Goal: Information Seeking & Learning: Learn about a topic

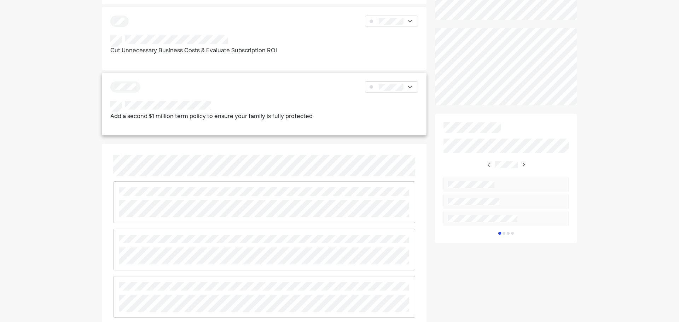
scroll to position [318, 0]
click at [347, 115] on div "Add a second $1 million term policy to ensure your family is fully protected" at bounding box center [264, 114] width 308 height 21
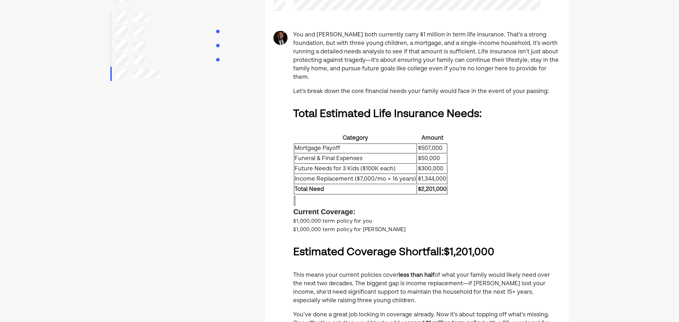
scroll to position [71, 0]
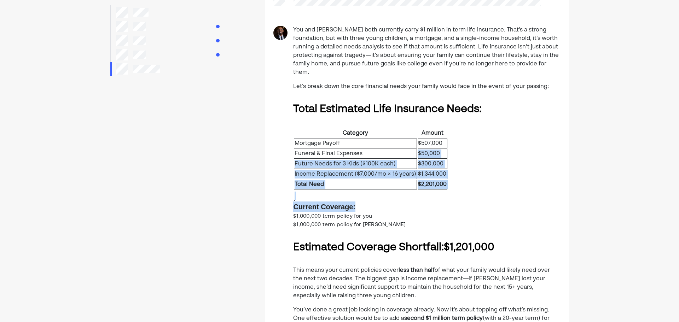
drag, startPoint x: 413, startPoint y: 166, endPoint x: 442, endPoint y: 202, distance: 46.8
click at [441, 202] on div "Category Amount Mortgage Payoff $507,000 Funeral & Final Expenses $50,000 Futur…" at bounding box center [426, 178] width 267 height 101
click at [442, 202] on div "Current Coverage:" at bounding box center [426, 201] width 267 height 22
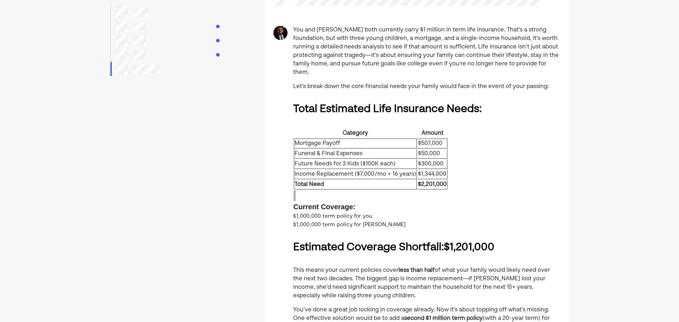
click at [464, 212] on div "$1,000,000 term policy for you" at bounding box center [426, 216] width 267 height 8
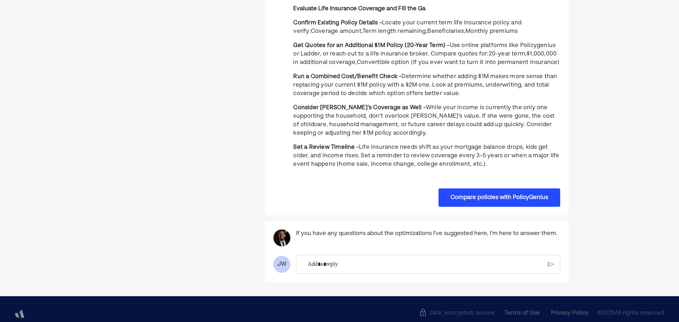
scroll to position [738, 0]
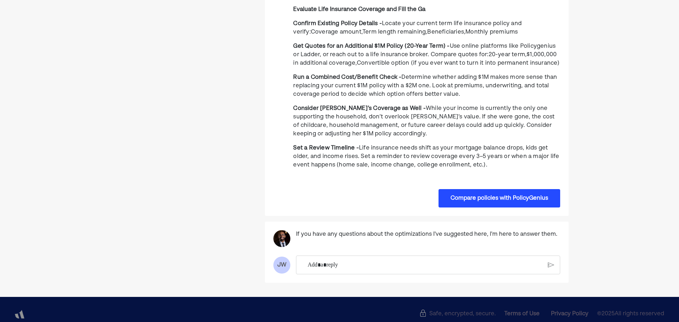
click at [428, 261] on p "Rich Text Editor. Editing area: main" at bounding box center [425, 265] width 235 height 9
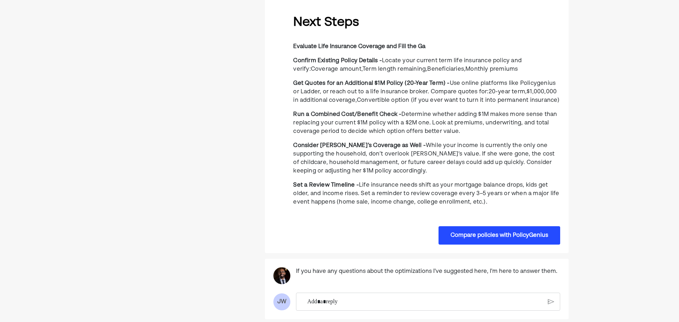
scroll to position [596, 0]
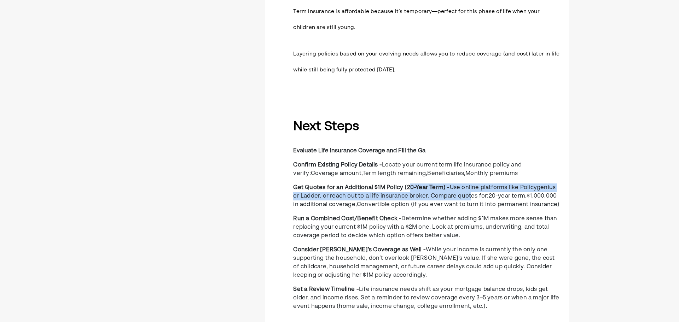
drag, startPoint x: 409, startPoint y: 181, endPoint x: 480, endPoint y: 187, distance: 71.3
click at [469, 186] on p "Get Quotes for an Additional $1M Policy (20-Year Term) - Use online platforms l…" at bounding box center [426, 196] width 267 height 25
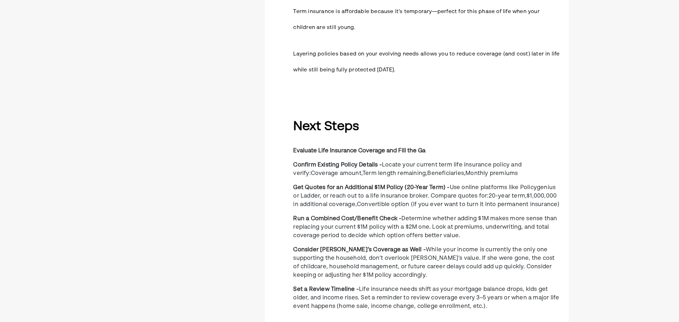
click at [489, 193] on span "20-year term," at bounding box center [508, 196] width 38 height 6
drag, startPoint x: 547, startPoint y: 177, endPoint x: 517, endPoint y: 180, distance: 29.8
click at [517, 185] on span "Use online platforms like Policygenius or Ladder, or reach out to a life insura…" at bounding box center [424, 192] width 262 height 14
copy span "Policygenius"
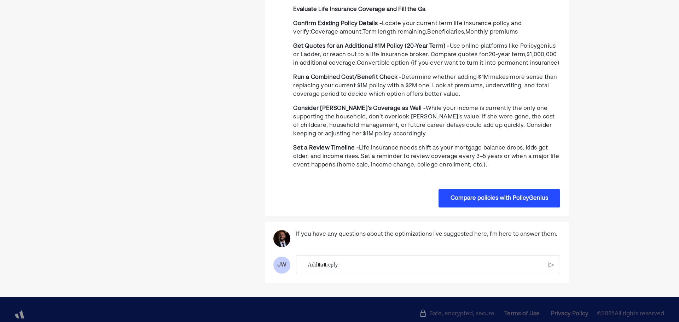
click at [437, 261] on p "Rich Text Editor. Editing area: main" at bounding box center [425, 265] width 235 height 9
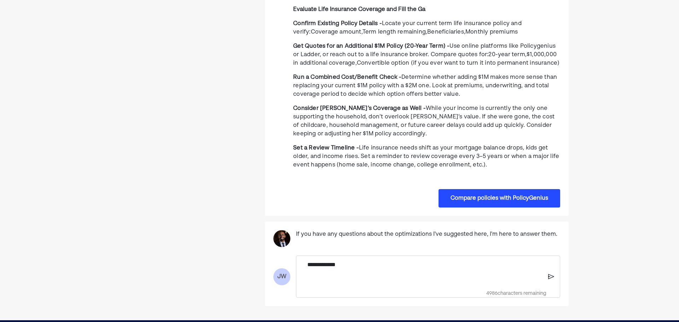
click at [552, 274] on img at bounding box center [551, 277] width 6 height 6
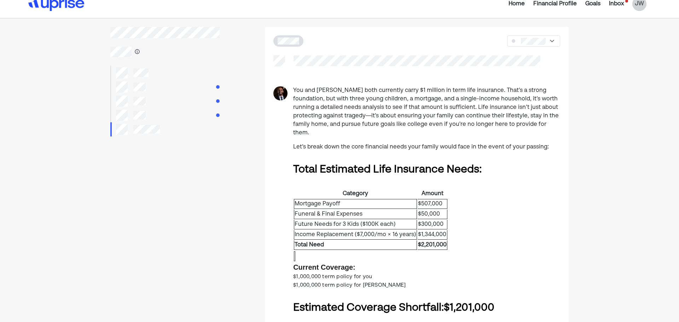
scroll to position [0, 0]
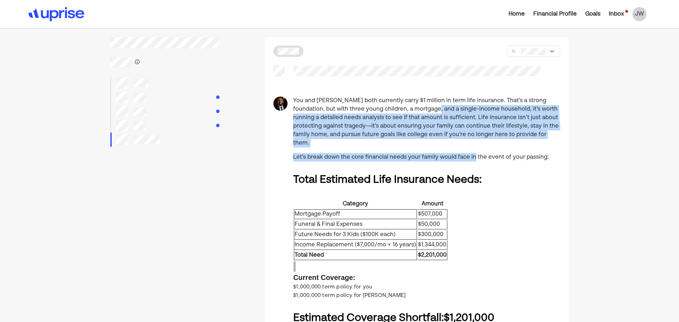
drag, startPoint x: 430, startPoint y: 118, endPoint x: 481, endPoint y: 151, distance: 60.8
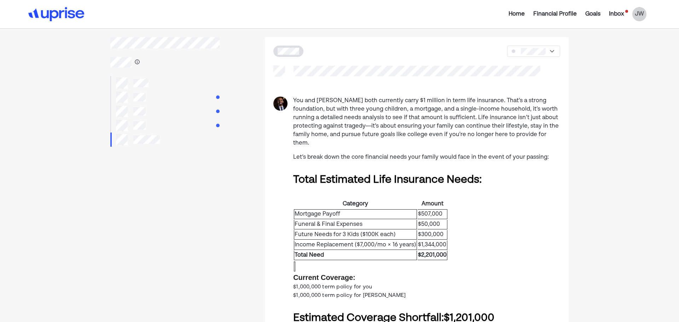
click at [481, 153] on p "Let’s break down the core financial needs your family would face in the event o…" at bounding box center [426, 157] width 267 height 8
click at [548, 49] on img at bounding box center [551, 51] width 7 height 7
click at [456, 117] on p "You and [PERSON_NAME] both currently carry $1 million in term life insurance. T…" at bounding box center [426, 122] width 267 height 51
click at [180, 126] on div at bounding box center [164, 125] width 109 height 14
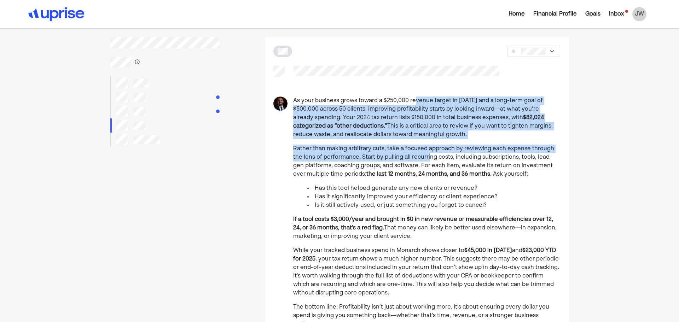
drag, startPoint x: 414, startPoint y: 101, endPoint x: 435, endPoint y: 166, distance: 68.1
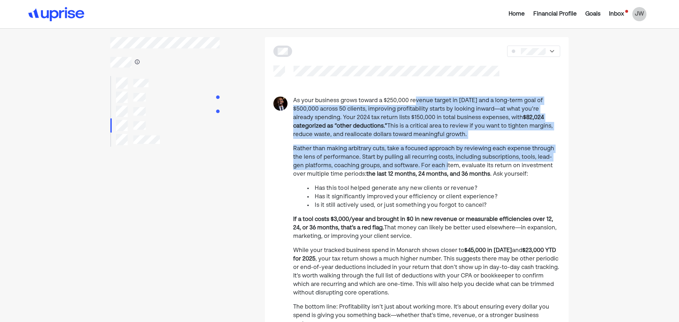
click at [435, 166] on p "Rather than making arbitrary cuts, take a focused approach by reviewing each ex…" at bounding box center [426, 162] width 267 height 34
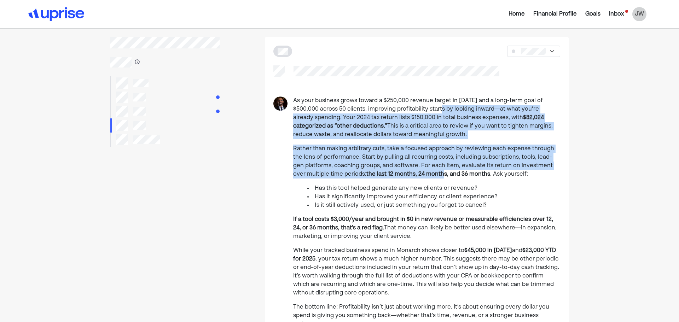
drag, startPoint x: 420, startPoint y: 138, endPoint x: 429, endPoint y: 174, distance: 37.2
click at [429, 174] on strong "the last 12 months, 24 months, and 36 months" at bounding box center [428, 175] width 124 height 6
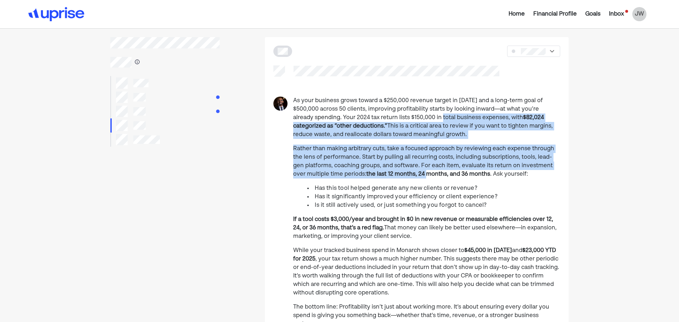
drag, startPoint x: 398, startPoint y: 114, endPoint x: 419, endPoint y: 184, distance: 72.8
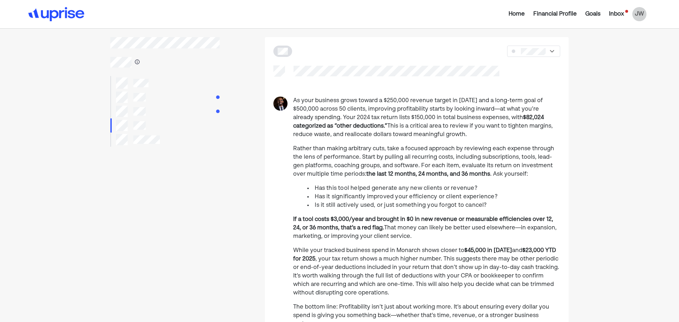
click at [179, 83] on div at bounding box center [164, 83] width 109 height 14
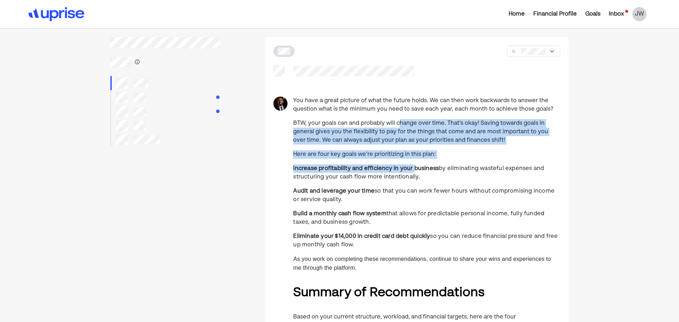
drag, startPoint x: 414, startPoint y: 174, endPoint x: 417, endPoint y: 182, distance: 8.5
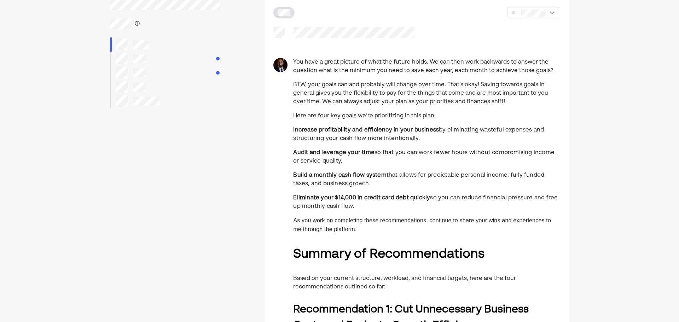
scroll to position [106, 0]
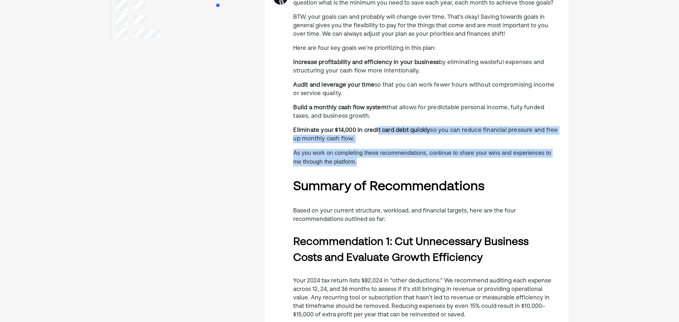
drag, startPoint x: 387, startPoint y: 138, endPoint x: 422, endPoint y: 169, distance: 47.1
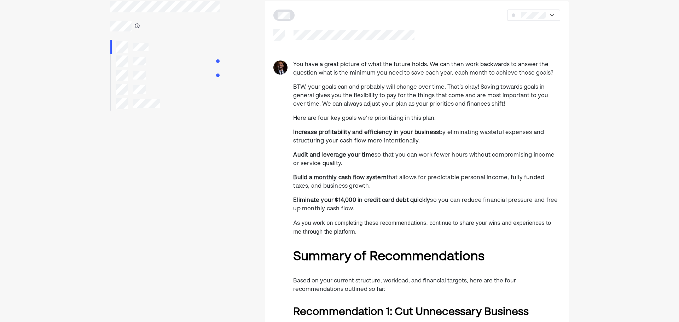
scroll to position [35, 0]
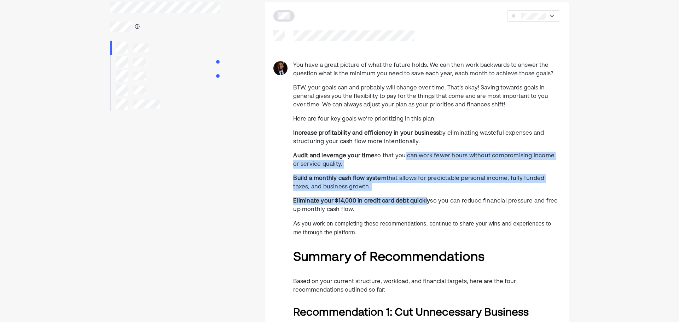
drag, startPoint x: 417, startPoint y: 186, endPoint x: 426, endPoint y: 202, distance: 18.7
click at [426, 202] on strong "Eliminate your $14,000 in credit card debt quickly" at bounding box center [361, 201] width 137 height 6
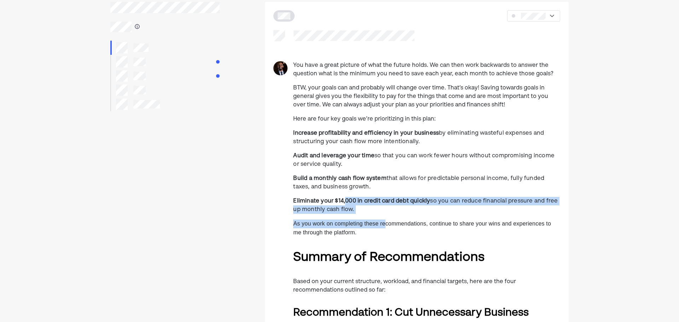
drag, startPoint x: 380, startPoint y: 225, endPoint x: 393, endPoint y: 230, distance: 13.3
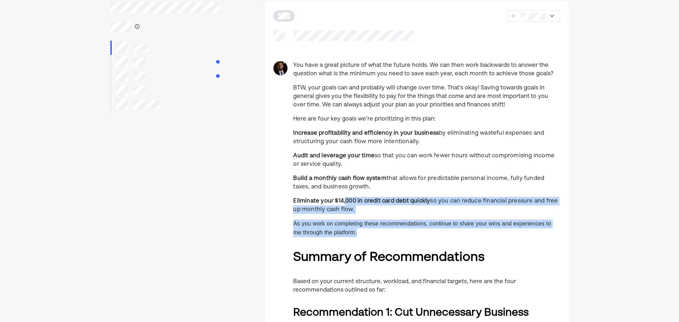
click at [393, 230] on p "As you work on completing these recommendations, continue to share your wins an…" at bounding box center [426, 229] width 267 height 18
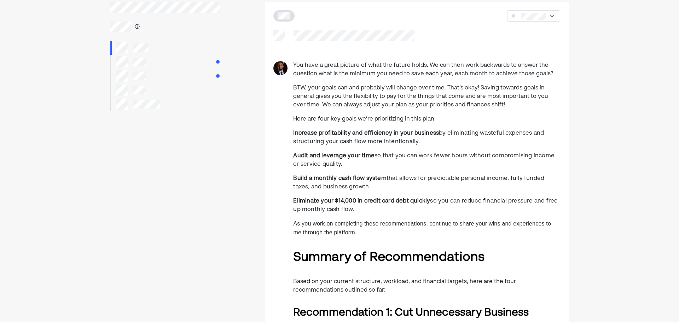
scroll to position [141, 0]
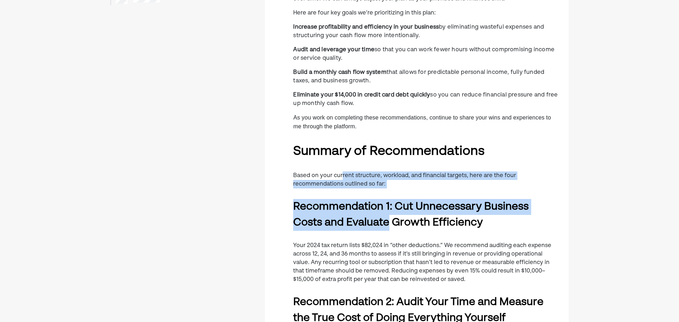
drag, startPoint x: 400, startPoint y: 230, endPoint x: 410, endPoint y: 233, distance: 10.7
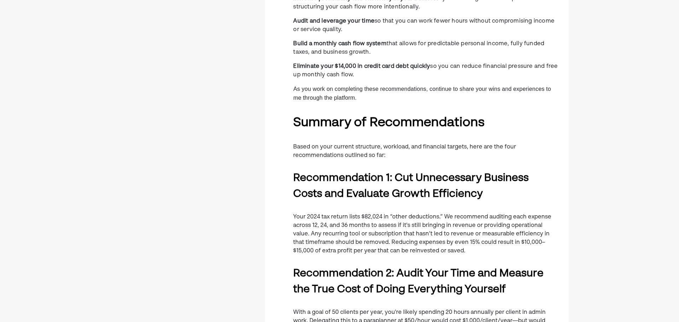
scroll to position [212, 0]
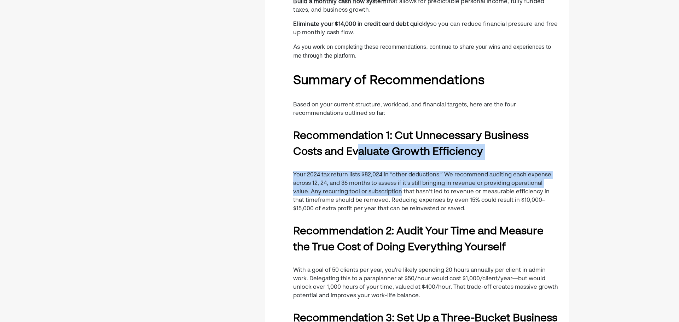
drag, startPoint x: 361, startPoint y: 158, endPoint x: 414, endPoint y: 231, distance: 89.6
click at [405, 222] on div "You have a great picture of what the future holds. We can then work backwards t…" at bounding box center [426, 300] width 267 height 832
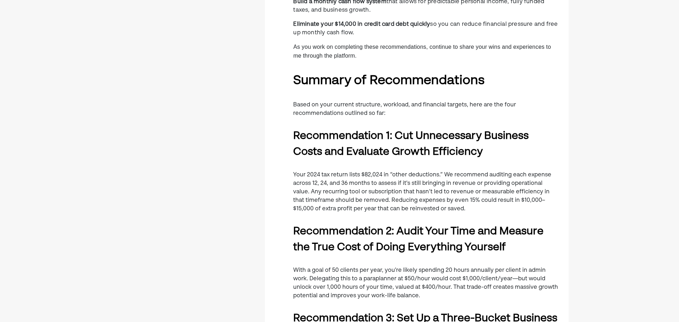
click at [414, 231] on strong "Recommendation 2: Audit Your Time and Measure the True Cost of Doing Everything…" at bounding box center [418, 239] width 250 height 27
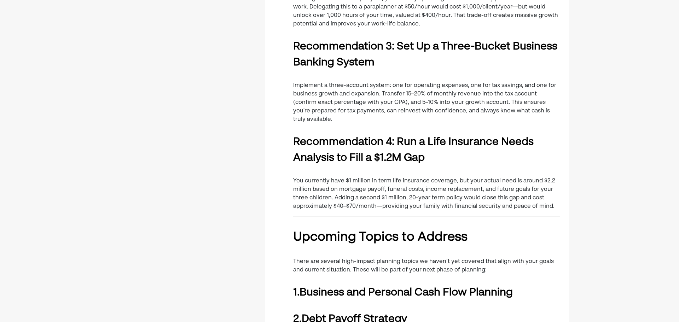
scroll to position [495, 0]
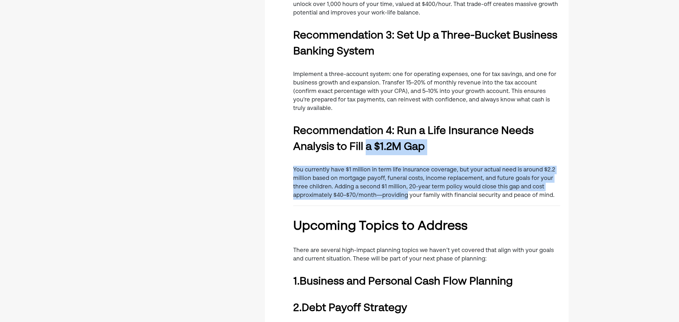
click at [420, 206] on div "You have a great picture of what the future holds. We can then work backwards t…" at bounding box center [426, 17] width 267 height 832
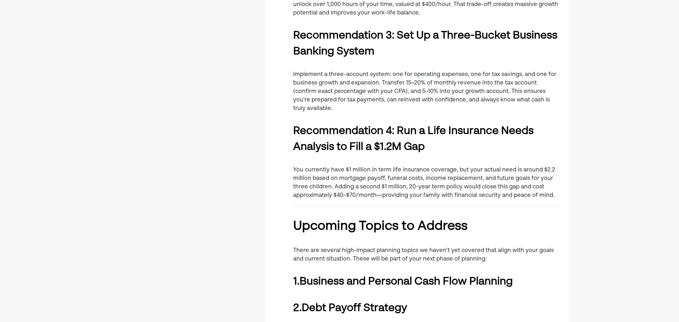
click at [424, 207] on div "You have a great picture of what the future holds. We can then work backwards t…" at bounding box center [426, 17] width 267 height 832
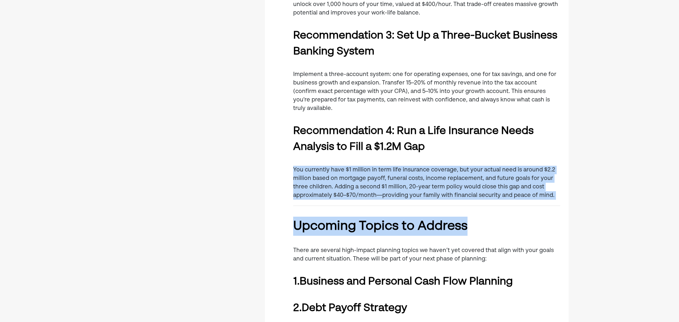
drag, startPoint x: 515, startPoint y: 197, endPoint x: 475, endPoint y: 150, distance: 61.9
click at [475, 150] on div "You have a great picture of what the future holds. We can then work backwards t…" at bounding box center [426, 17] width 267 height 832
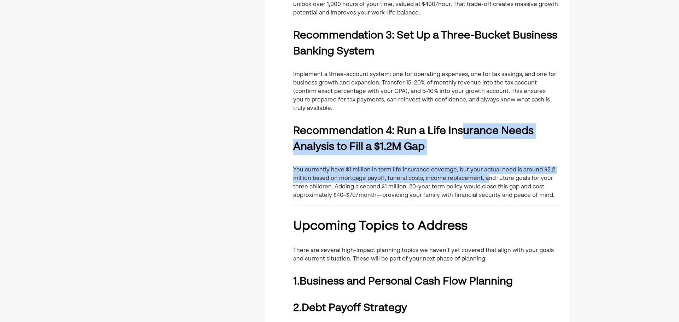
drag, startPoint x: 482, startPoint y: 172, endPoint x: 487, endPoint y: 182, distance: 10.9
click at [487, 182] on div "You have a great picture of what the future holds. We can then work backwards t…" at bounding box center [426, 17] width 267 height 832
click at [487, 182] on p "You currently have $1 million in term life insurance coverage, but your actual …" at bounding box center [426, 183] width 267 height 34
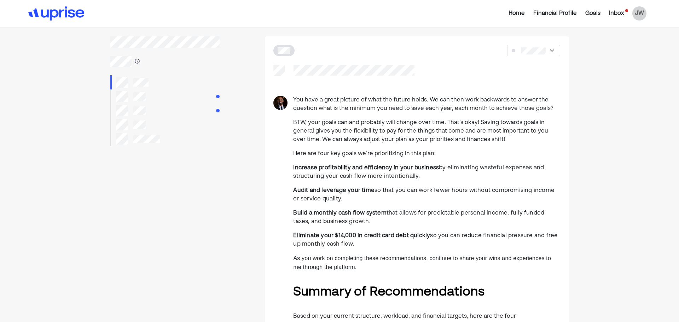
scroll to position [0, 0]
click at [177, 139] on div at bounding box center [164, 140] width 109 height 14
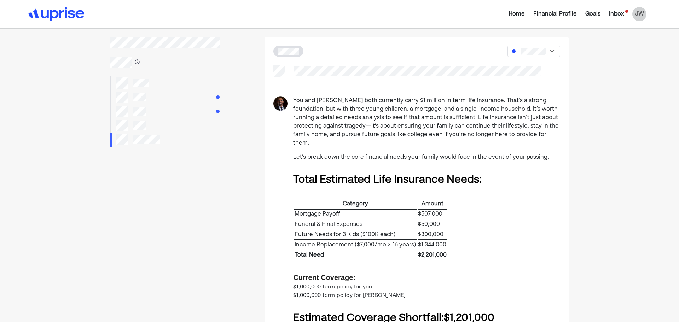
click at [180, 128] on div at bounding box center [164, 125] width 109 height 14
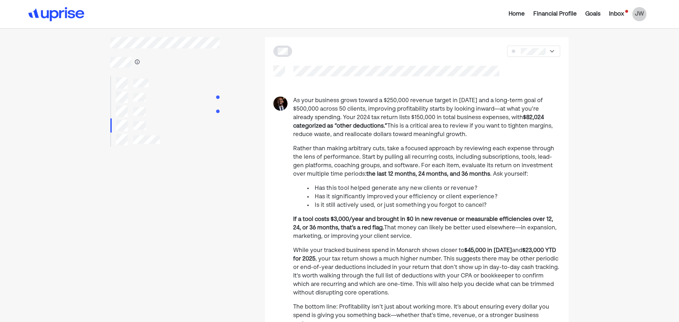
click at [190, 120] on div at bounding box center [164, 125] width 109 height 14
click at [192, 112] on div at bounding box center [164, 111] width 109 height 14
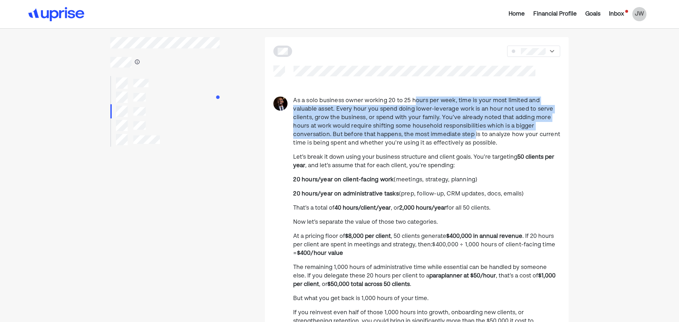
click at [424, 137] on span "As a solo business owner working 20 to 25 hours per week, time is your most lim…" at bounding box center [426, 122] width 267 height 48
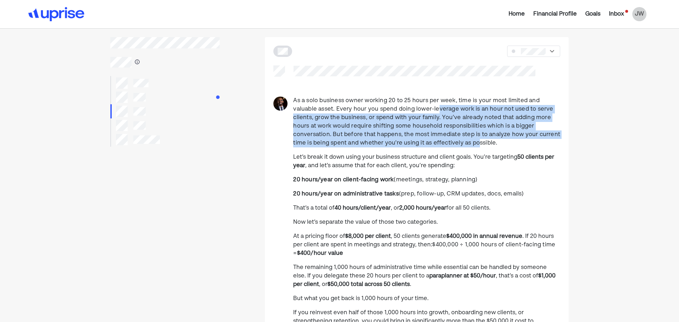
drag, startPoint x: 413, startPoint y: 106, endPoint x: 424, endPoint y: 150, distance: 44.5
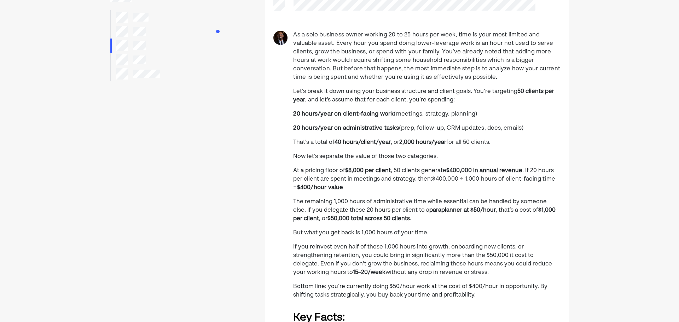
scroll to position [71, 0]
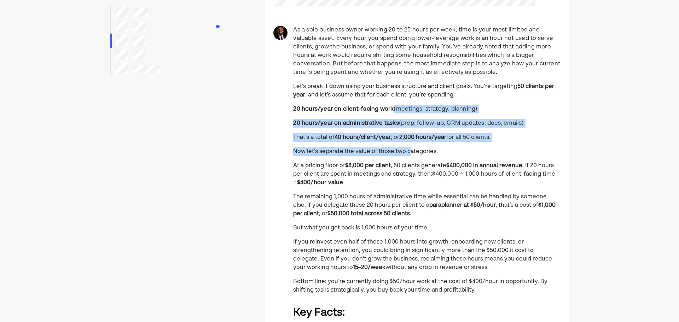
drag, startPoint x: 392, startPoint y: 104, endPoint x: 422, endPoint y: 167, distance: 69.4
click at [423, 168] on p "At a pricing floor of $8,000 per client , 50 clients generate $400,000 in annua…" at bounding box center [426, 174] width 267 height 25
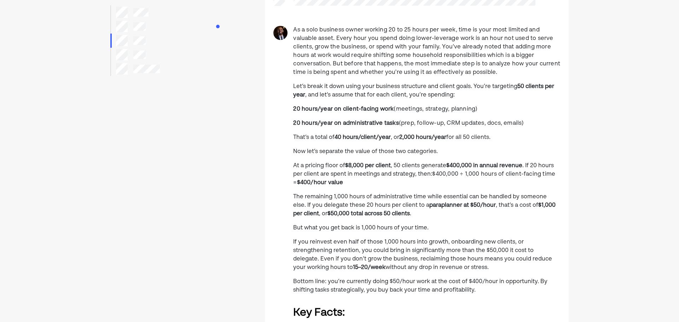
click at [393, 187] on p "At a pricing floor of $8,000 per client , 50 clients generate $400,000 in annua…" at bounding box center [426, 174] width 267 height 25
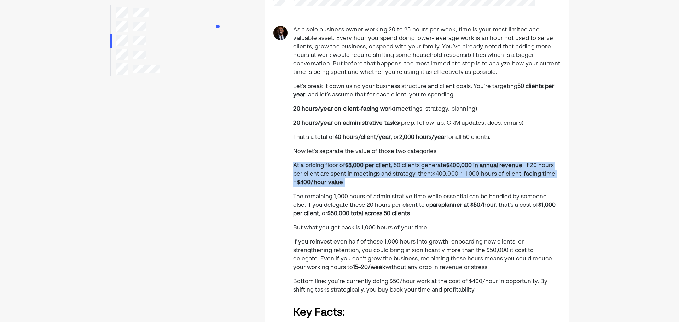
click at [393, 187] on p "At a pricing floor of $8,000 per client , 50 clients generate $400,000 in annua…" at bounding box center [426, 174] width 267 height 25
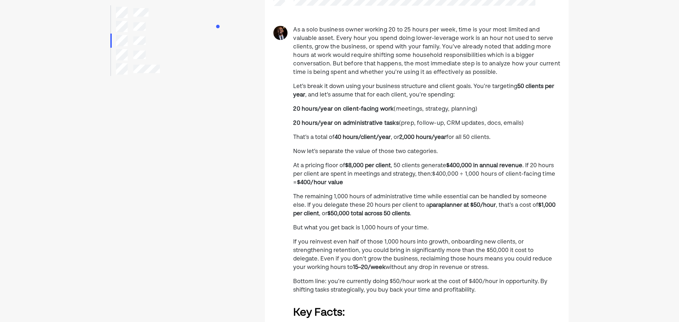
click at [403, 202] on p "The remaining 1,000 hours of administrative time while essential can be handled…" at bounding box center [426, 205] width 267 height 25
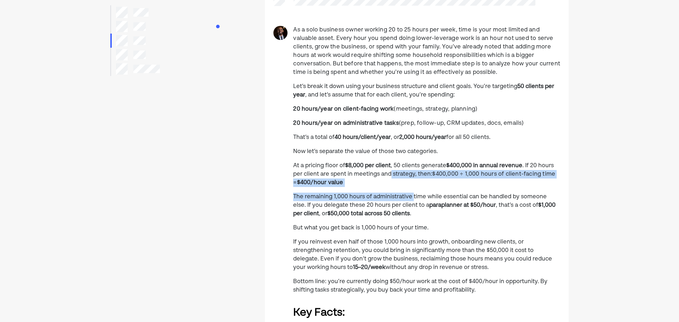
drag, startPoint x: 412, startPoint y: 192, endPoint x: 418, endPoint y: 196, distance: 7.1
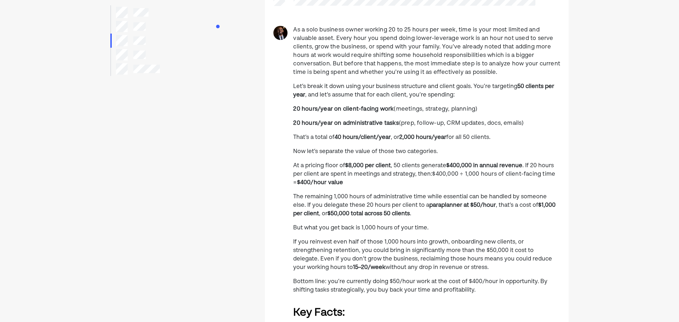
click at [418, 196] on p "The remaining 1,000 hours of administrative time while essential can be handled…" at bounding box center [426, 205] width 267 height 25
drag, startPoint x: 410, startPoint y: 171, endPoint x: 419, endPoint y: 215, distance: 44.4
click at [412, 174] on p "At a pricing floor of $8,000 per client , 50 clients generate $400,000 in annua…" at bounding box center [426, 174] width 267 height 25
click at [419, 225] on p "But what you get back is 1,000 hours of your time." at bounding box center [426, 228] width 267 height 8
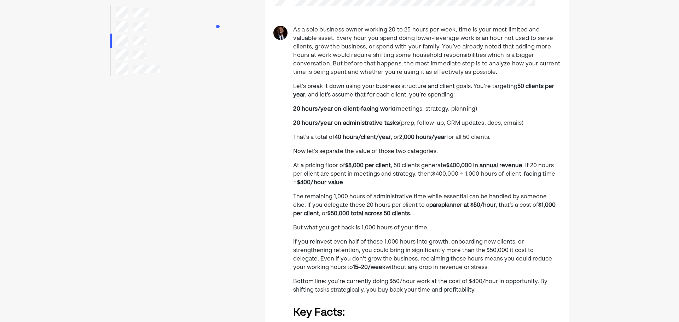
scroll to position [106, 0]
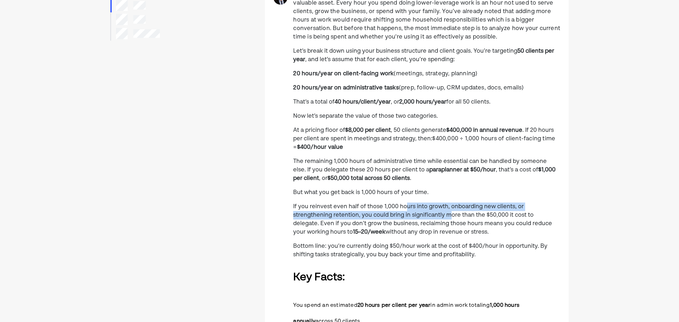
drag, startPoint x: 405, startPoint y: 208, endPoint x: 410, endPoint y: 216, distance: 9.1
click at [409, 214] on p "If you reinvest even half of those 1,000 hours into growth, onboarding new clie…" at bounding box center [426, 220] width 267 height 34
click at [410, 216] on p "If you reinvest even half of those 1,000 hours into growth, onboarding new clie…" at bounding box center [426, 220] width 267 height 34
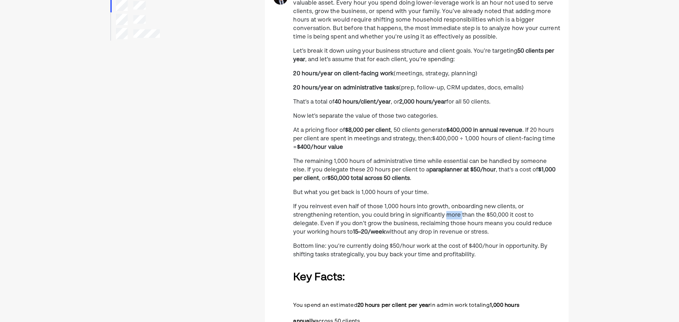
click at [410, 216] on p "If you reinvest even half of those 1,000 hours into growth, onboarding new clie…" at bounding box center [426, 220] width 267 height 34
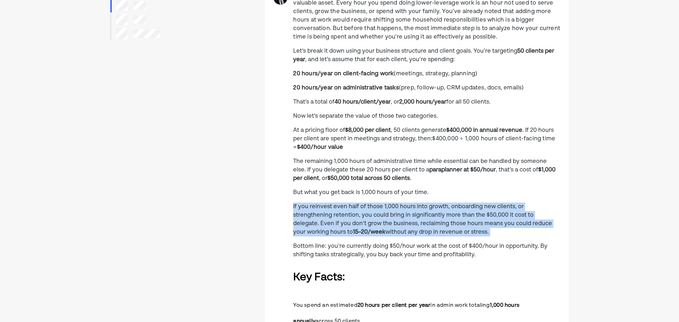
click at [410, 216] on p "If you reinvest even half of those 1,000 hours into growth, onboarding new clie…" at bounding box center [426, 220] width 267 height 34
click at [427, 232] on p "If you reinvest even half of those 1,000 hours into growth, onboarding new clie…" at bounding box center [426, 220] width 267 height 34
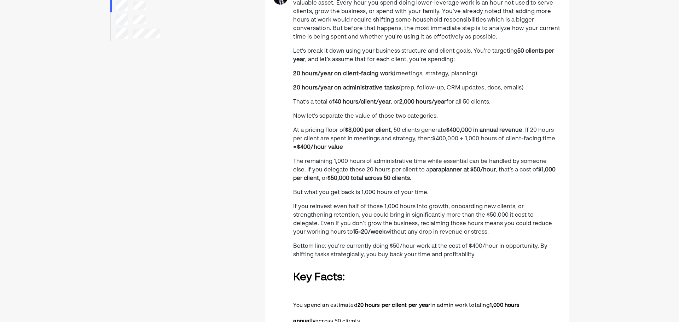
click at [427, 232] on p "If you reinvest even half of those 1,000 hours into growth, onboarding new clie…" at bounding box center [426, 220] width 267 height 34
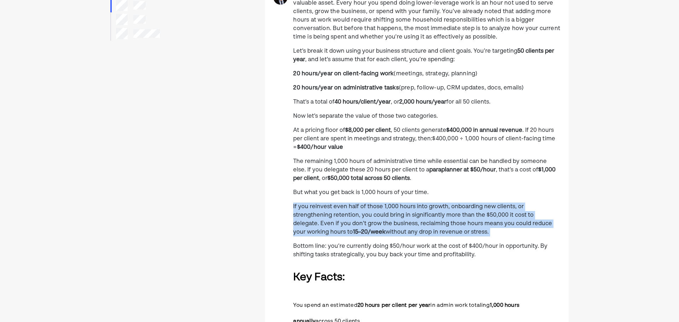
click at [427, 232] on p "If you reinvest even half of those 1,000 hours into growth, onboarding new clie…" at bounding box center [426, 220] width 267 height 34
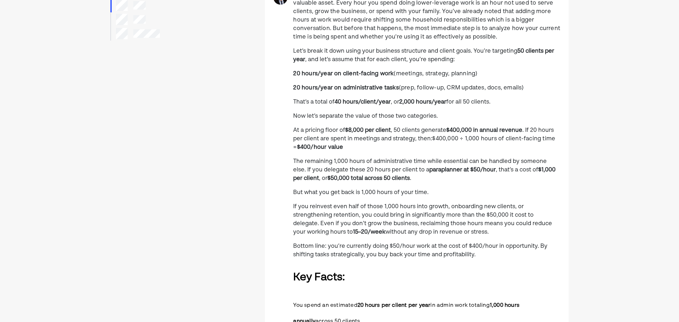
click at [440, 250] on p "Bottom line: you’re currently doing $50/hour work at the cost of $400/hour in o…" at bounding box center [426, 250] width 267 height 17
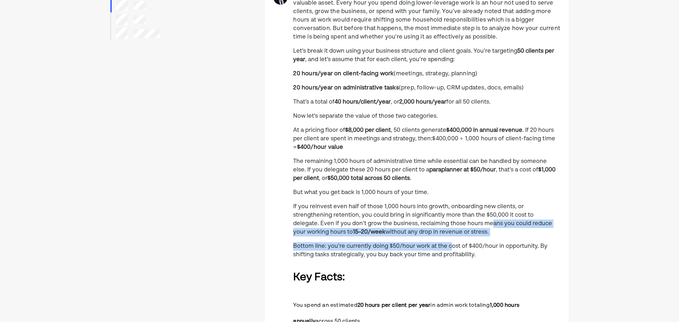
click at [449, 248] on p "Bottom line: you’re currently doing $50/hour work at the cost of $400/hour in o…" at bounding box center [426, 250] width 267 height 17
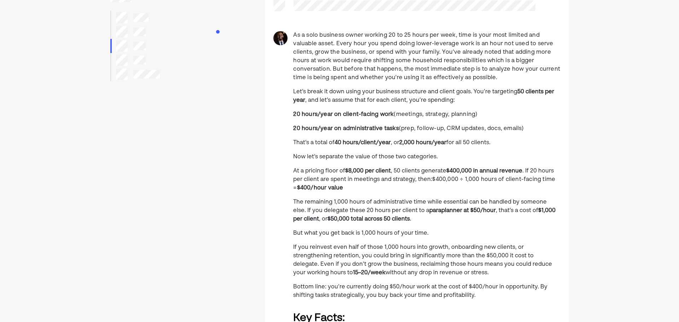
scroll to position [0, 0]
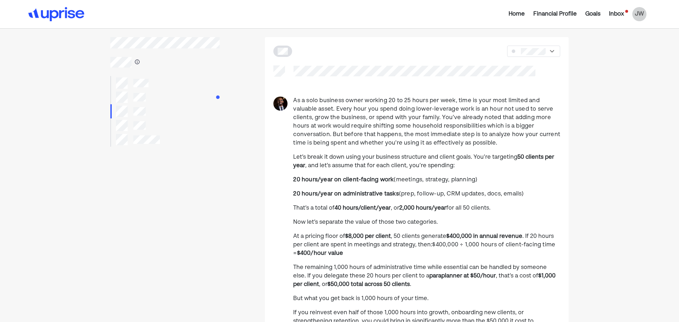
click at [202, 112] on div at bounding box center [164, 111] width 109 height 14
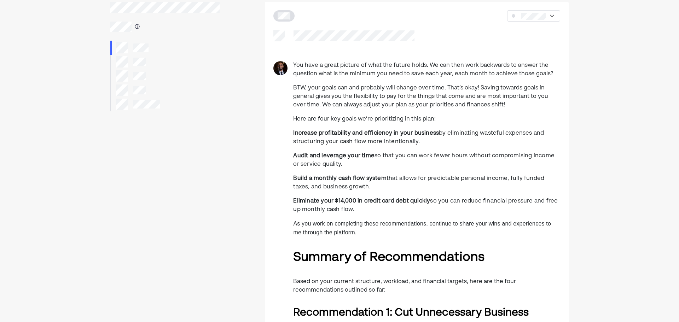
drag, startPoint x: 382, startPoint y: 163, endPoint x: 389, endPoint y: 175, distance: 13.8
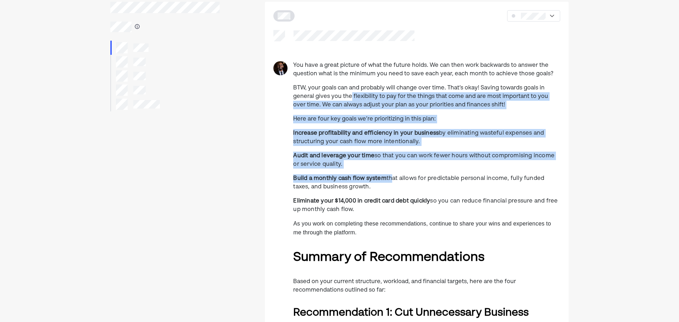
click at [389, 175] on p "Build a monthly cash flow system that allows for predictable personal income, f…" at bounding box center [426, 182] width 267 height 17
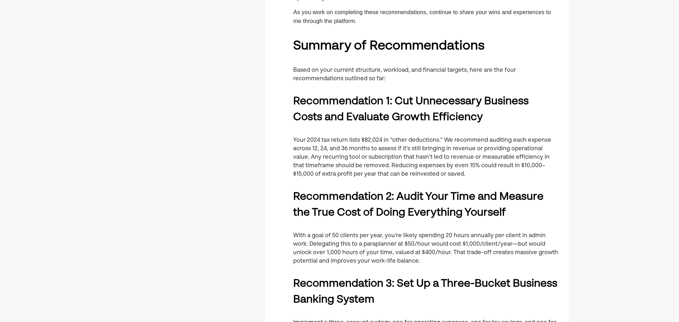
scroll to position [248, 0]
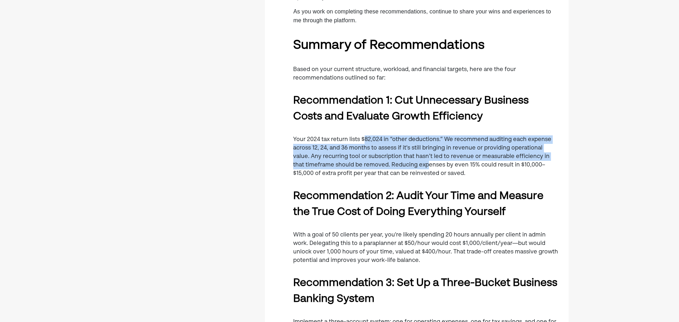
drag, startPoint x: 400, startPoint y: 164, endPoint x: 416, endPoint y: 167, distance: 16.5
click at [414, 167] on p "Your 2024 tax return lists $82,024 in “other deductions.” We recommend auditing…" at bounding box center [426, 156] width 267 height 42
click at [416, 167] on p "Your 2024 tax return lists $82,024 in “other deductions.” We recommend auditing…" at bounding box center [426, 156] width 267 height 42
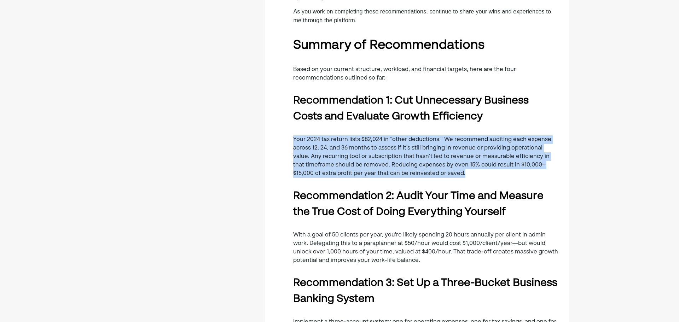
click at [416, 167] on p "Your 2024 tax return lists $82,024 in “other deductions.” We recommend auditing…" at bounding box center [426, 156] width 267 height 42
drag, startPoint x: 416, startPoint y: 167, endPoint x: 454, endPoint y: 182, distance: 41.0
click at [423, 172] on p "Your 2024 tax return lists $82,024 in “other deductions.” We recommend auditing…" at bounding box center [426, 156] width 267 height 42
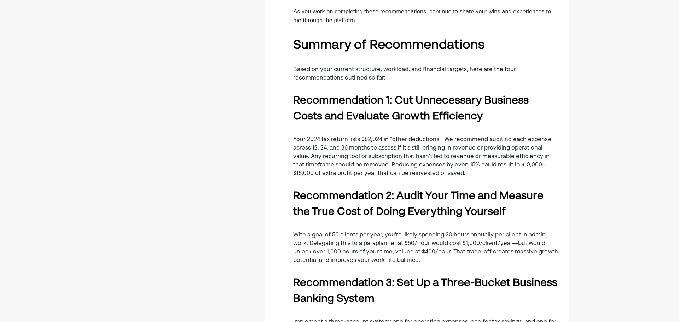
click at [463, 184] on div "You have a great picture of what the future holds. We can then work backwards t…" at bounding box center [426, 265] width 267 height 832
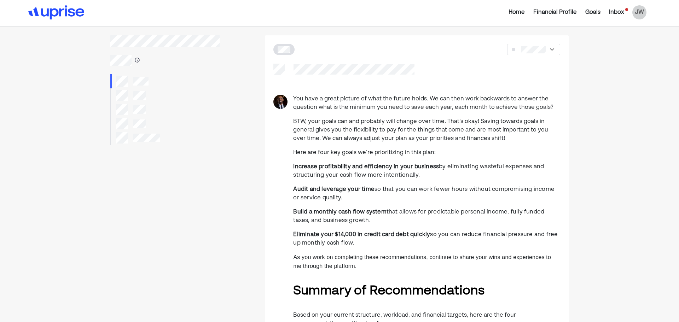
scroll to position [0, 0]
